Goal: Information Seeking & Learning: Learn about a topic

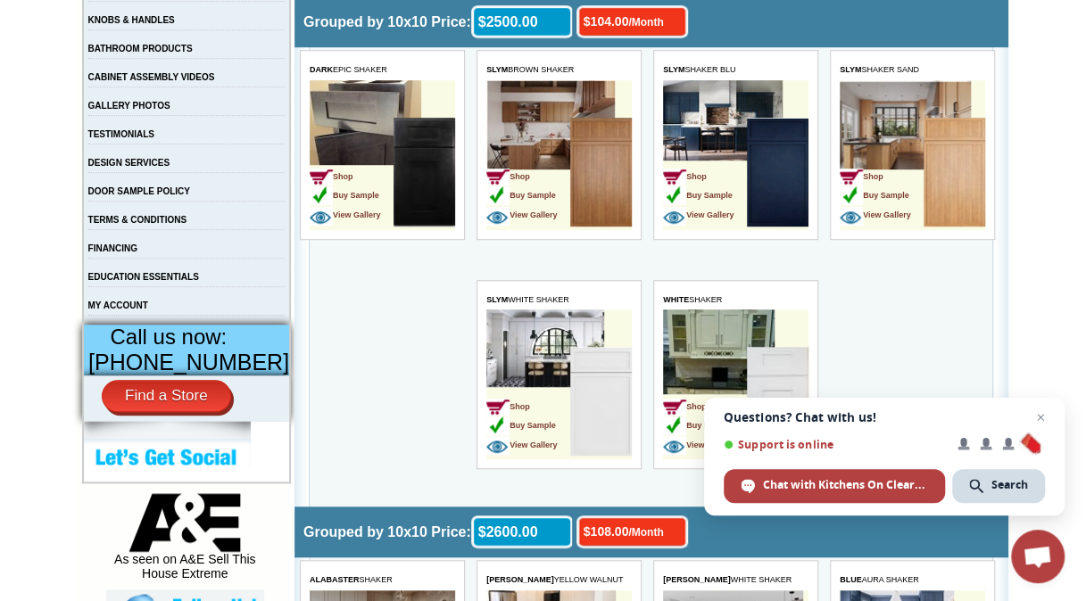
scroll to position [480, 0]
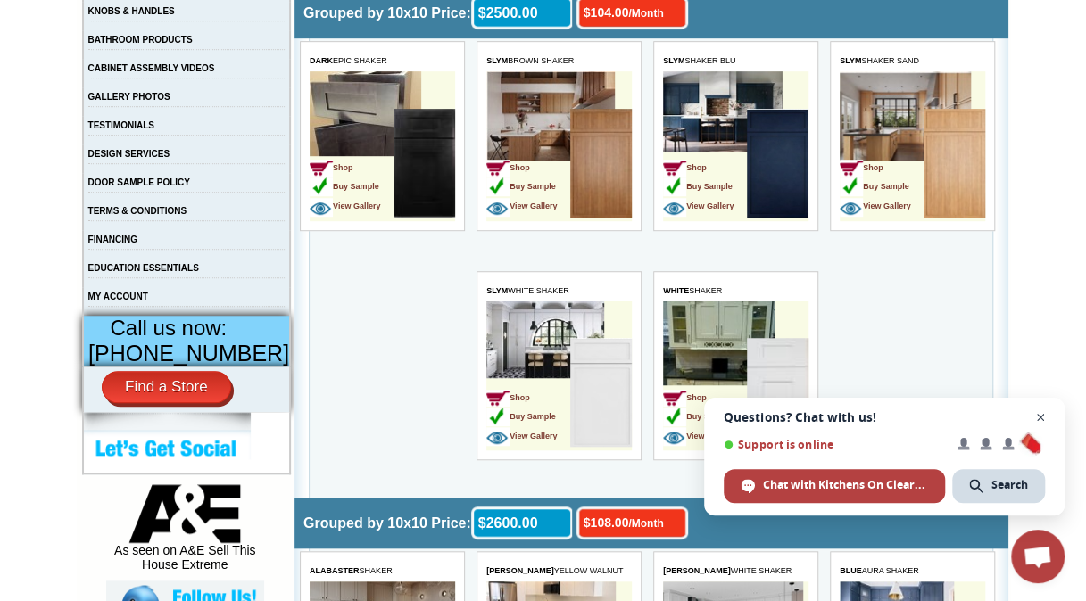
click at [1044, 419] on span "Close chat" at bounding box center [1041, 418] width 22 height 22
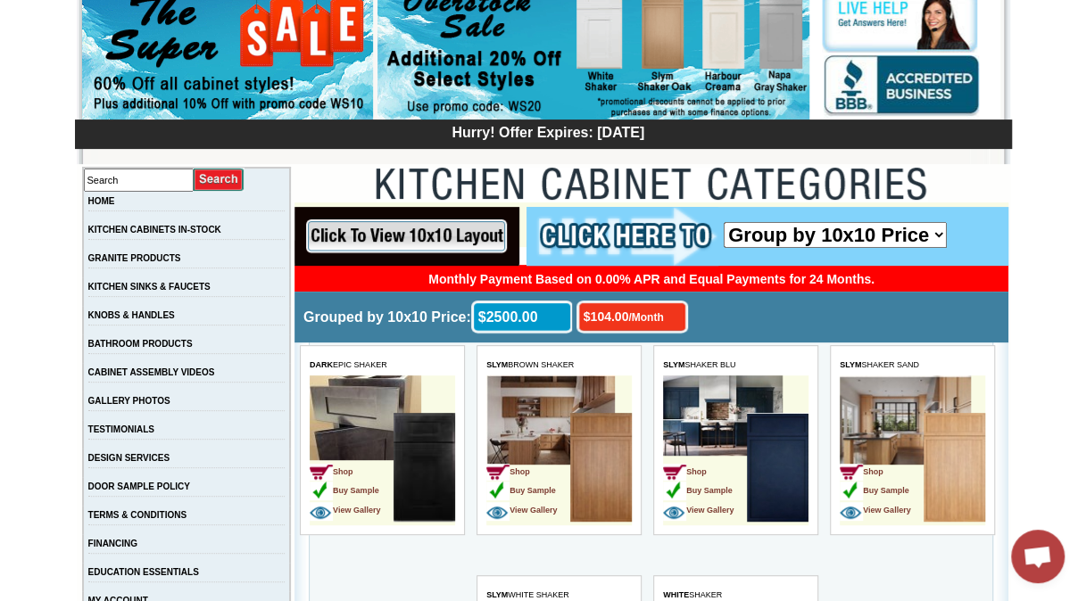
scroll to position [175, 0]
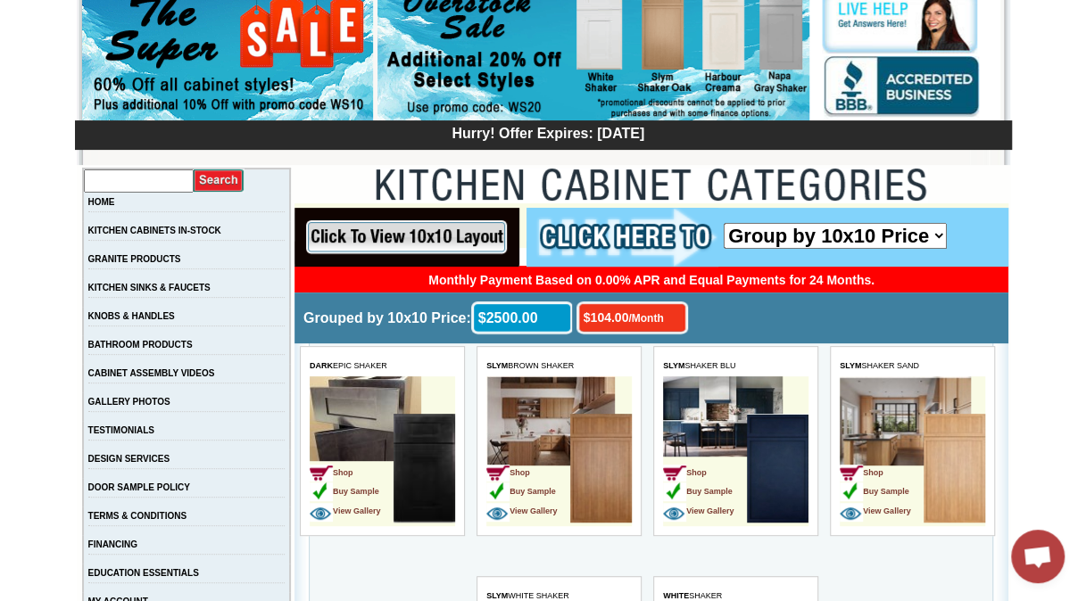
click at [148, 182] on input "text" at bounding box center [139, 181] width 110 height 23
type input "sustainable kitchen cabinets"
click at [194, 169] on input "image" at bounding box center [219, 181] width 51 height 24
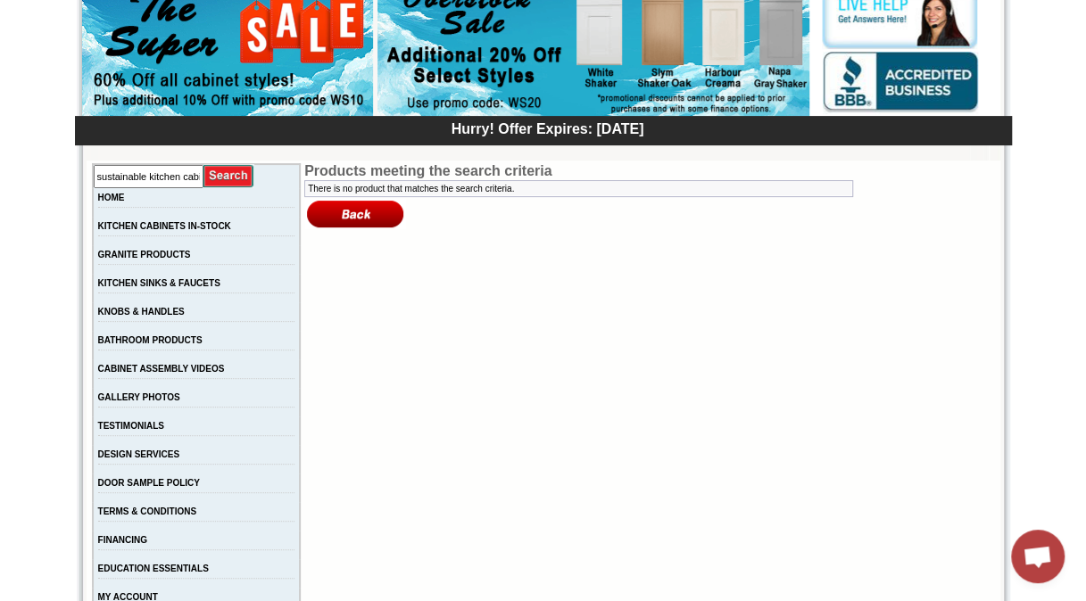
scroll to position [171, 0]
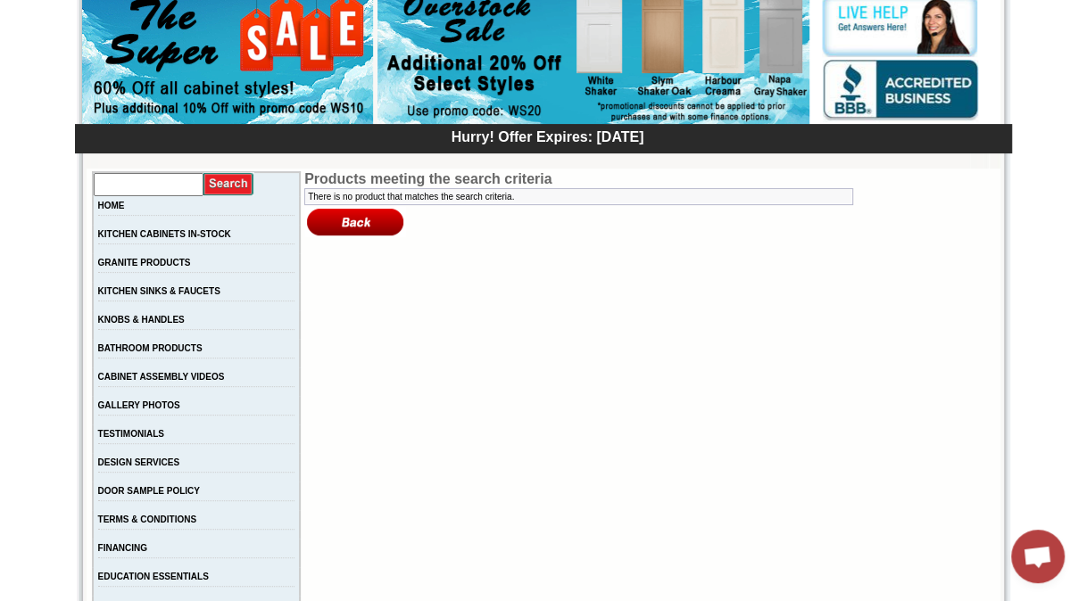
click at [190, 187] on input "text" at bounding box center [149, 184] width 110 height 23
type input "islands"
click at [203, 172] on input "image" at bounding box center [228, 184] width 51 height 24
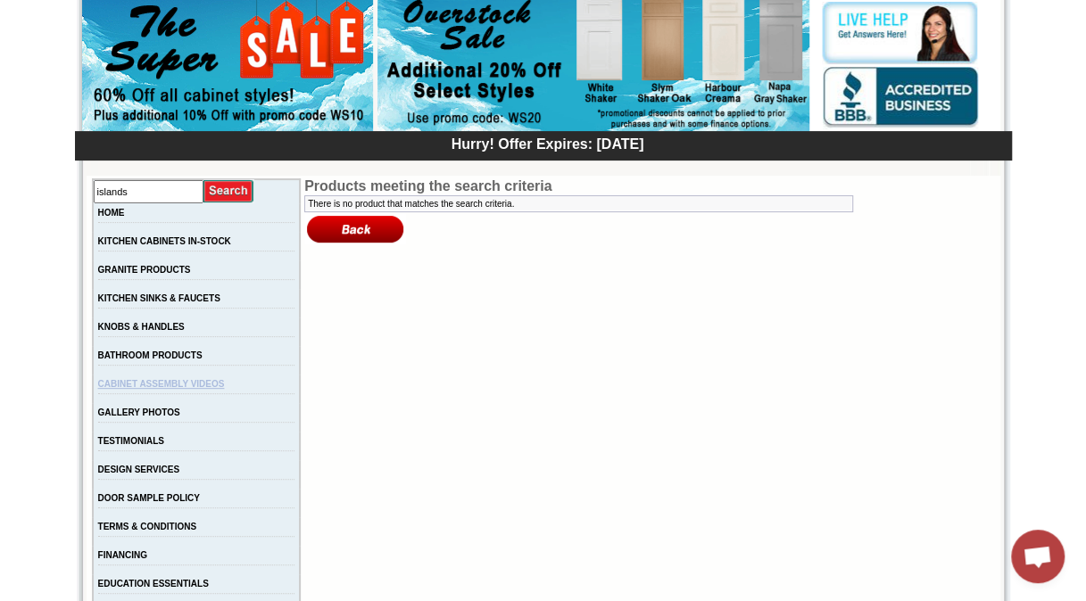
scroll to position [221, 0]
